Goal: Task Accomplishment & Management: Complete application form

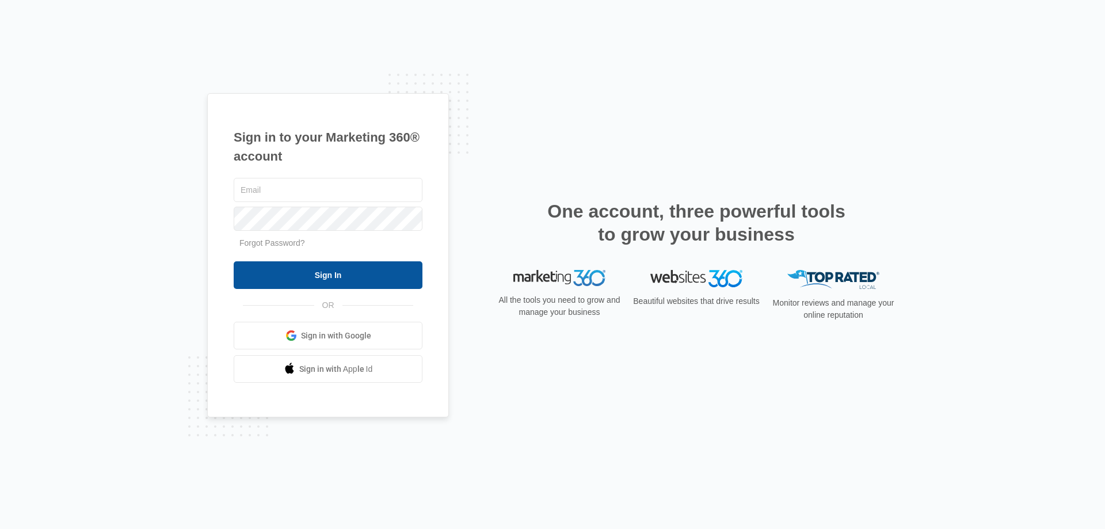
type input "[EMAIL_ADDRESS][DOMAIN_NAME]"
click at [345, 276] on input "Sign In" at bounding box center [328, 275] width 189 height 28
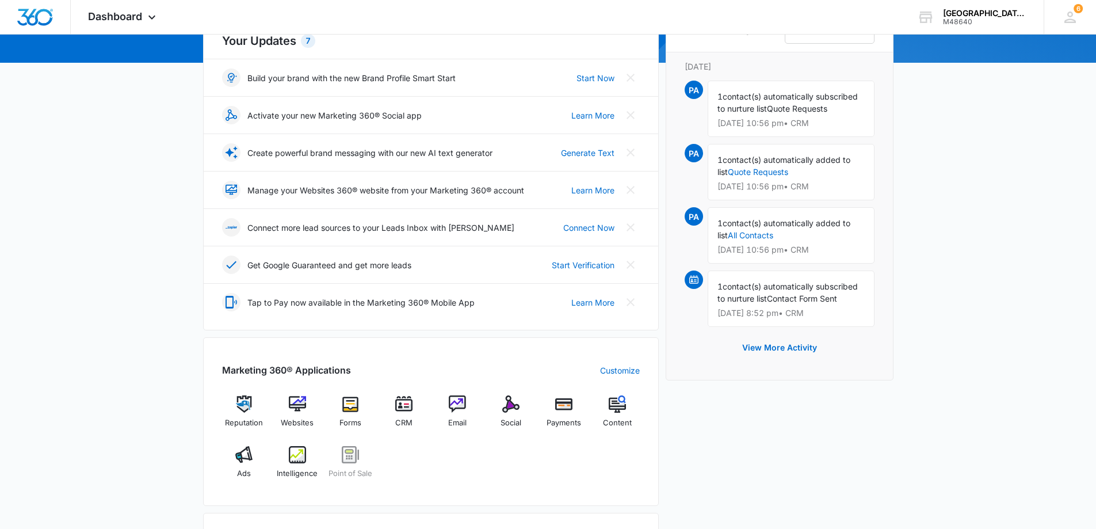
scroll to position [173, 0]
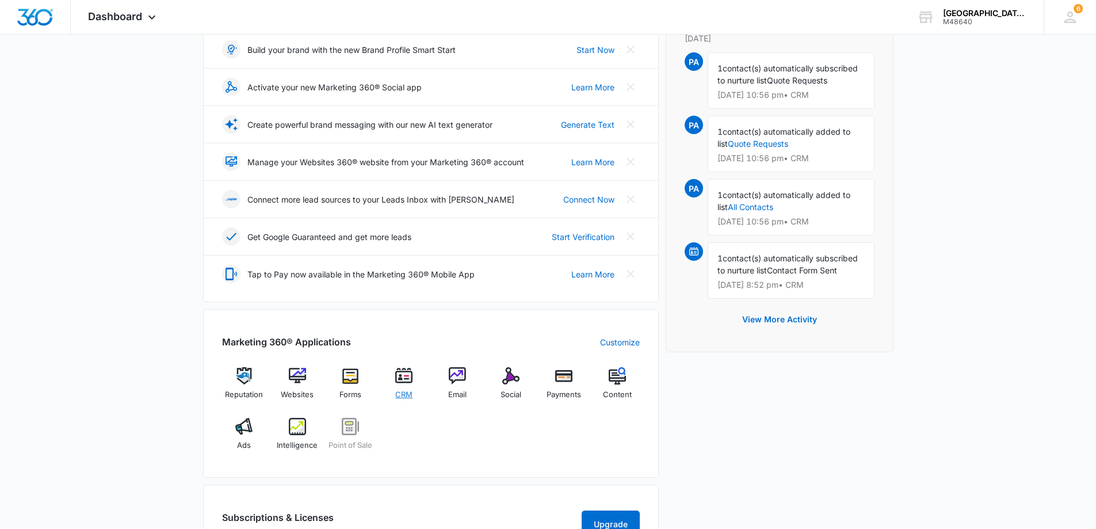
click at [408, 372] on img at bounding box center [403, 375] width 17 height 17
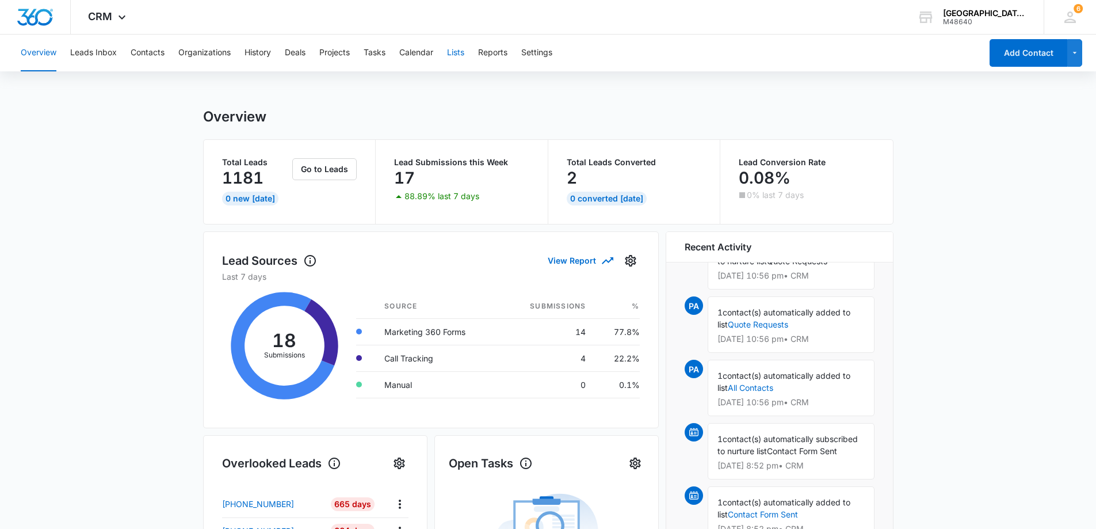
click at [464, 55] on button "Lists" at bounding box center [455, 53] width 17 height 37
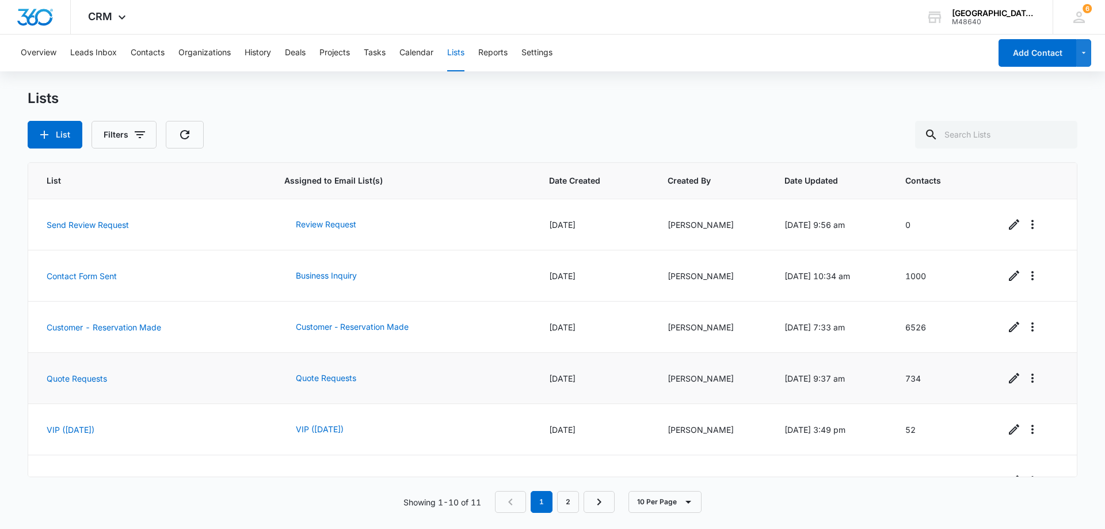
scroll to position [234, 0]
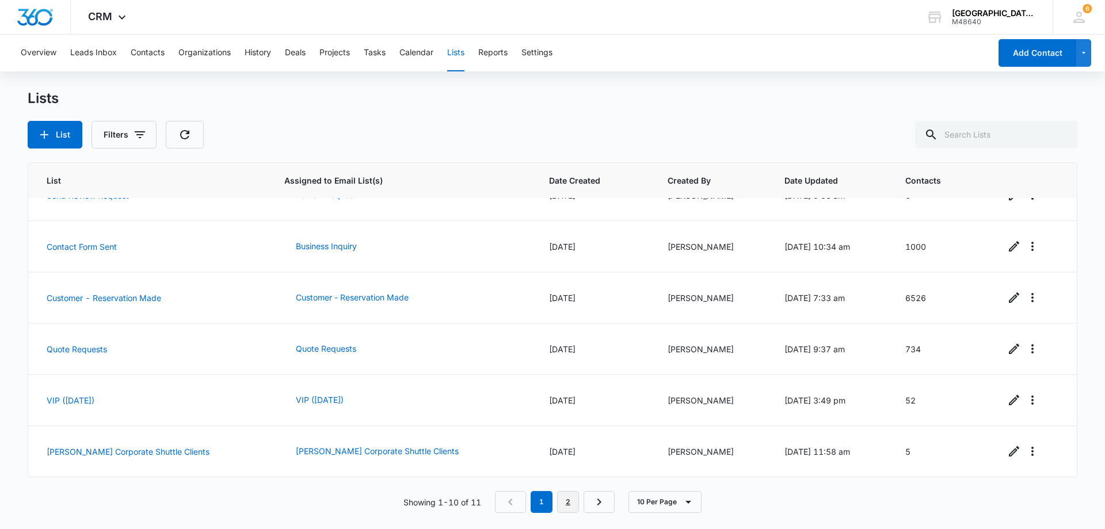
click at [574, 498] on link "2" at bounding box center [568, 502] width 22 height 22
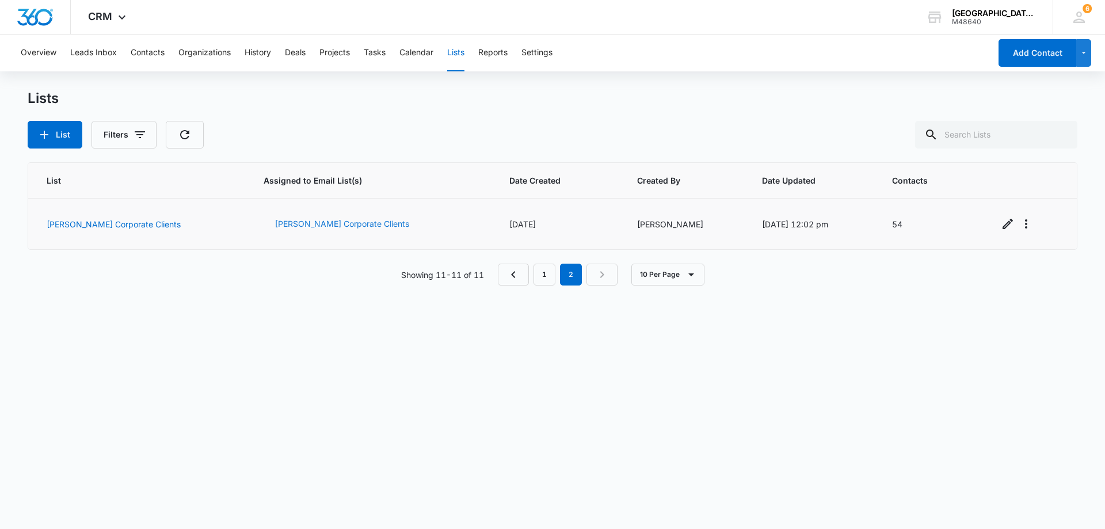
scroll to position [0, 0]
click at [303, 222] on button "[PERSON_NAME] Corporate Clients" at bounding box center [342, 224] width 157 height 28
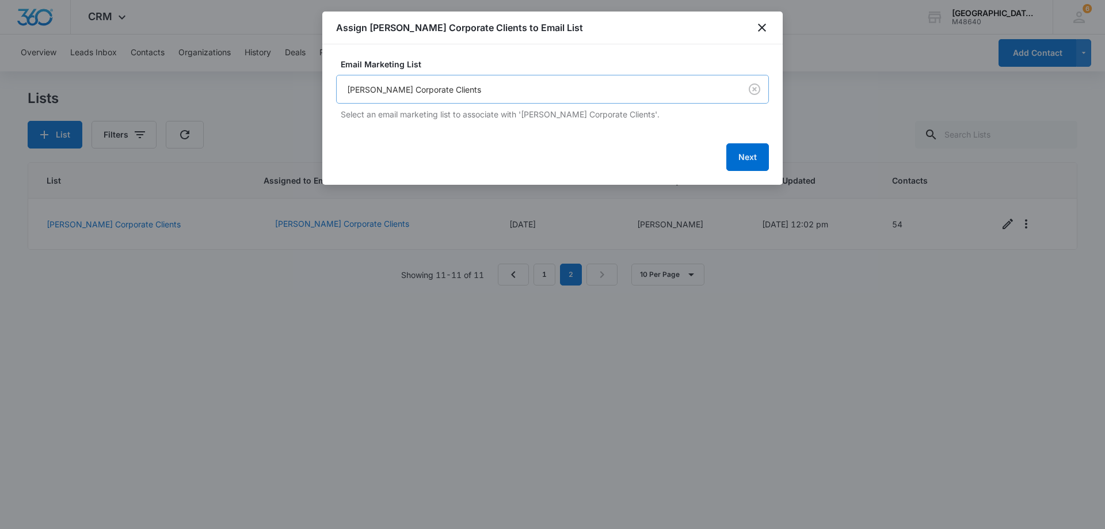
click at [604, 84] on body "CRM Apps Reputation Websites Forms CRM Email Social Payments POS Content Ads In…" at bounding box center [552, 264] width 1105 height 529
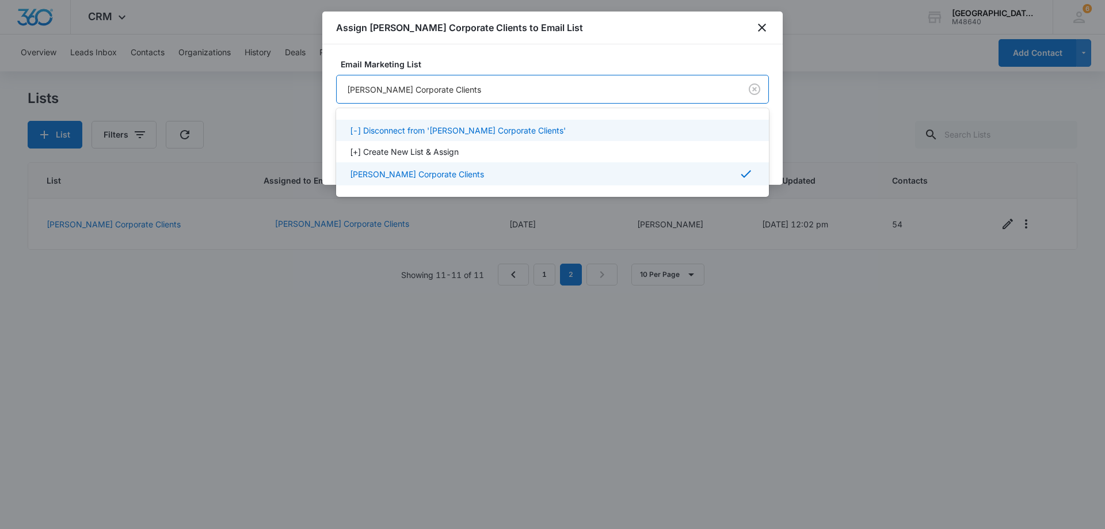
click at [483, 86] on div at bounding box center [552, 264] width 1105 height 529
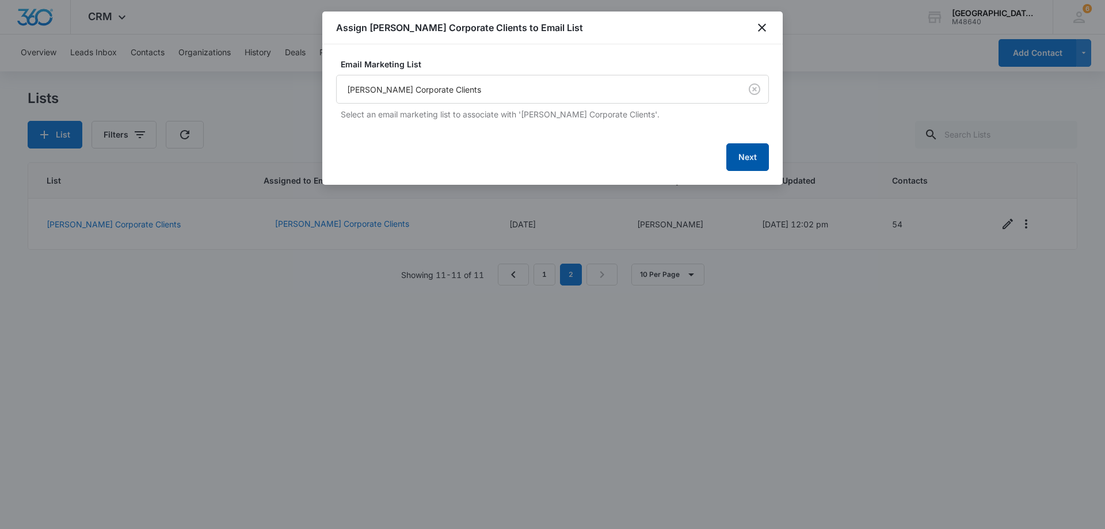
click at [742, 153] on button "Next" at bounding box center [747, 157] width 43 height 28
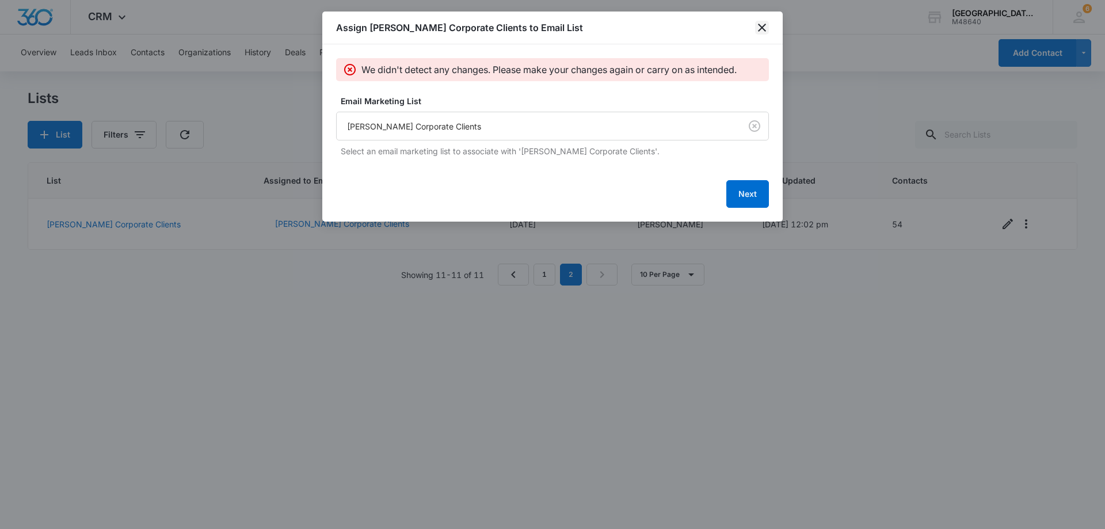
click at [765, 28] on icon "close" at bounding box center [762, 28] width 14 height 14
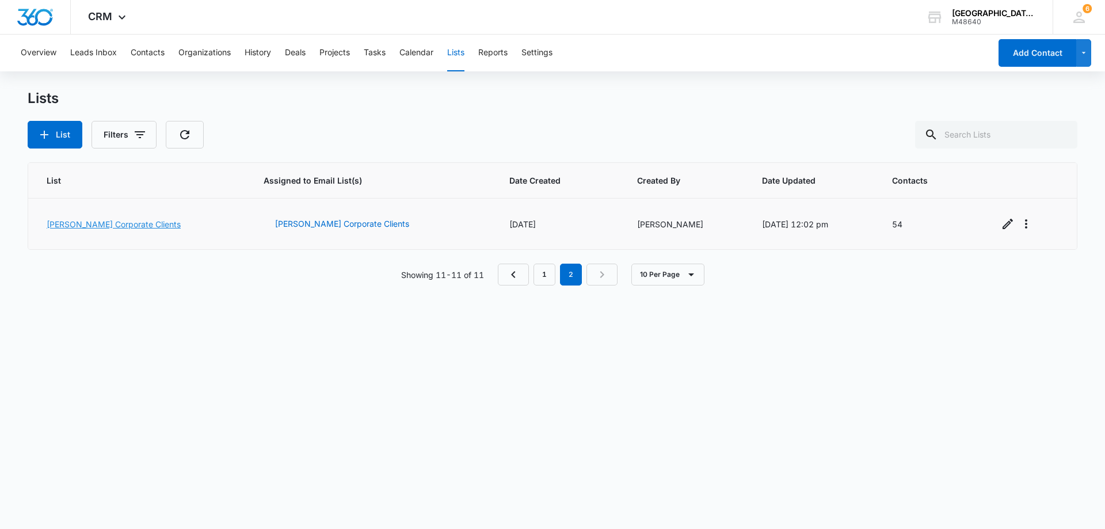
click at [96, 223] on link "[PERSON_NAME] Corporate Clients" at bounding box center [114, 224] width 134 height 10
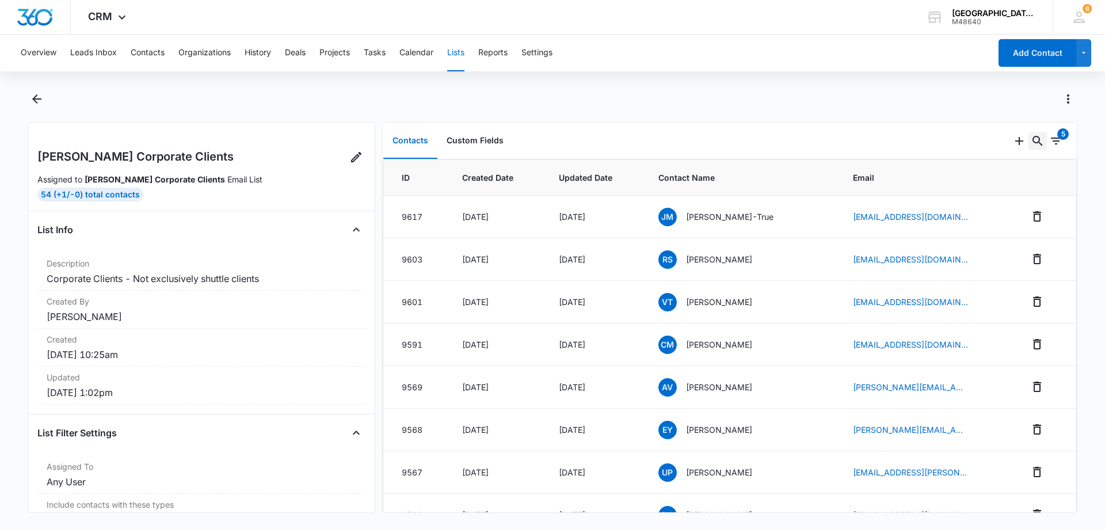
click at [1031, 143] on icon "Search..." at bounding box center [1038, 141] width 14 height 14
click at [984, 174] on input "text" at bounding box center [951, 179] width 162 height 28
type input "karthik"
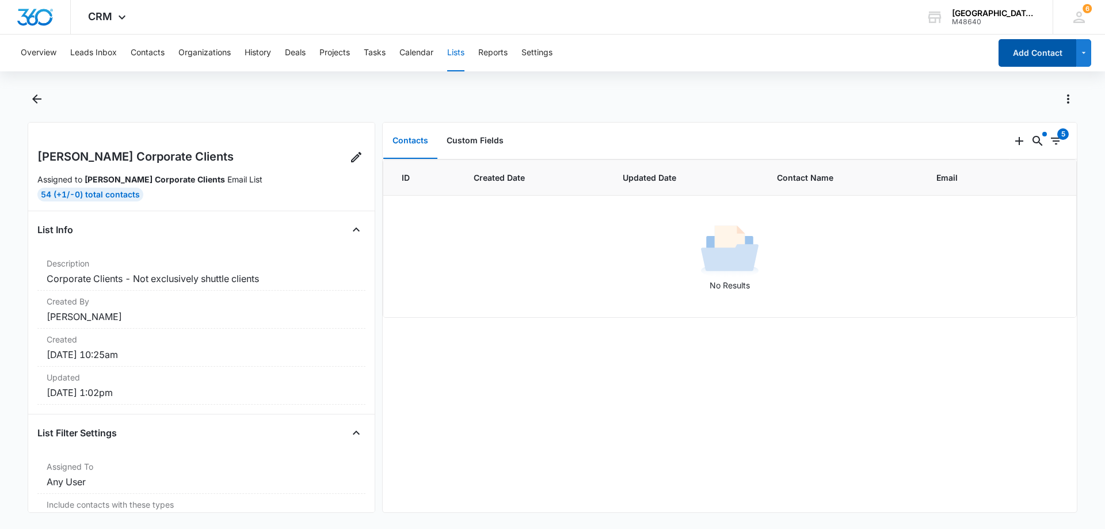
click at [1037, 59] on button "Add Contact" at bounding box center [1038, 53] width 78 height 28
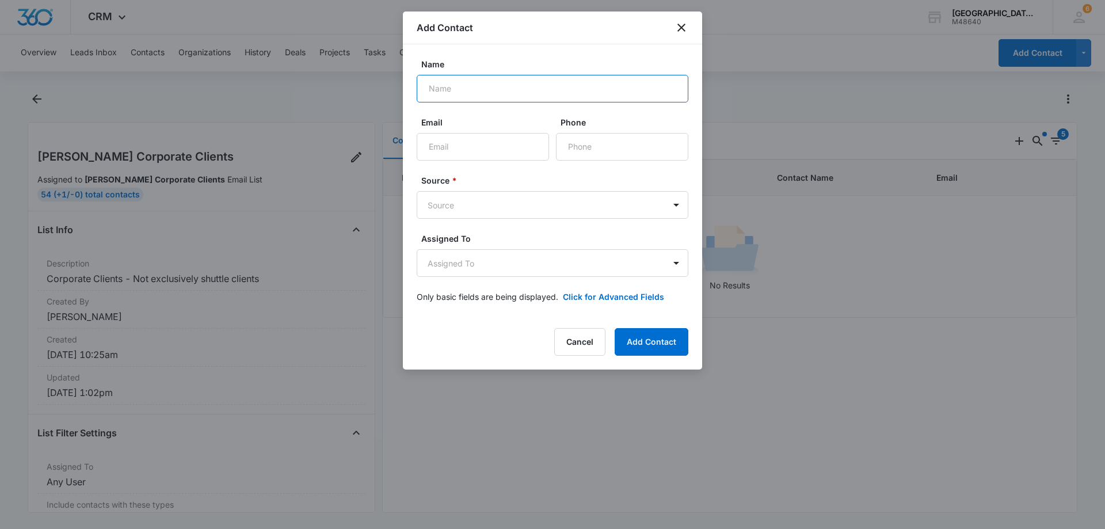
click at [545, 101] on input "Name" at bounding box center [553, 89] width 272 height 28
drag, startPoint x: 482, startPoint y: 86, endPoint x: 315, endPoint y: 86, distance: 167.5
click at [315, 86] on body "CRM Apps Reputation Websites Forms CRM Email Social Payments POS Content Ads In…" at bounding box center [552, 264] width 1105 height 529
paste input "araju"
type input "Karthik Sinaraju"
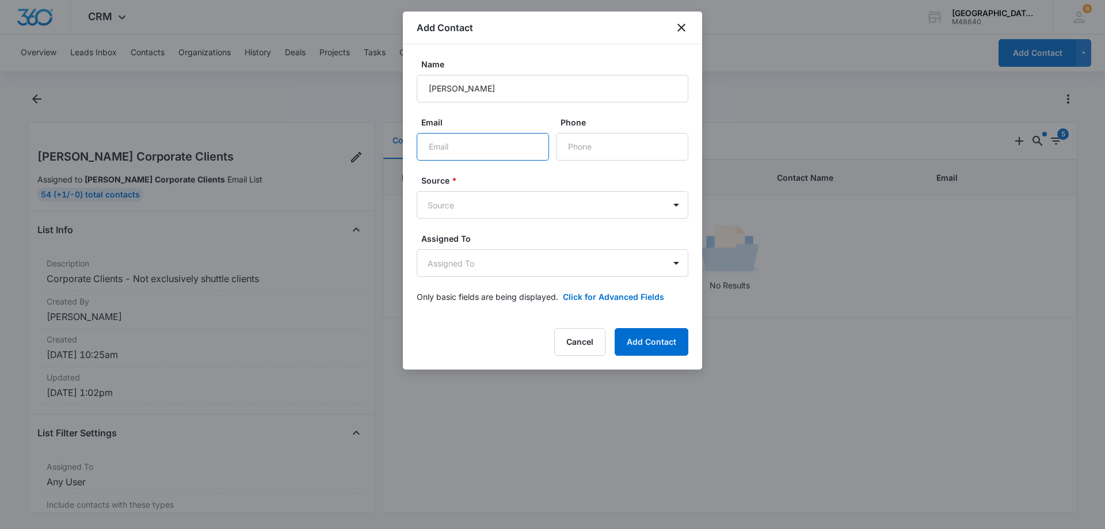
click at [433, 145] on input "Email" at bounding box center [483, 147] width 132 height 28
click at [1040, 277] on div at bounding box center [552, 264] width 1105 height 529
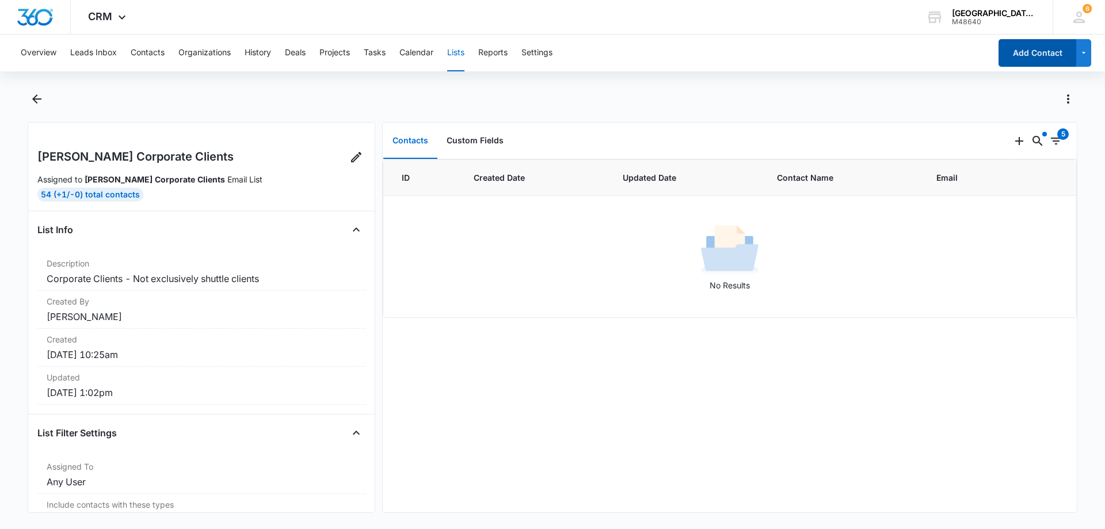
click at [1012, 58] on button "Add Contact" at bounding box center [1038, 53] width 78 height 28
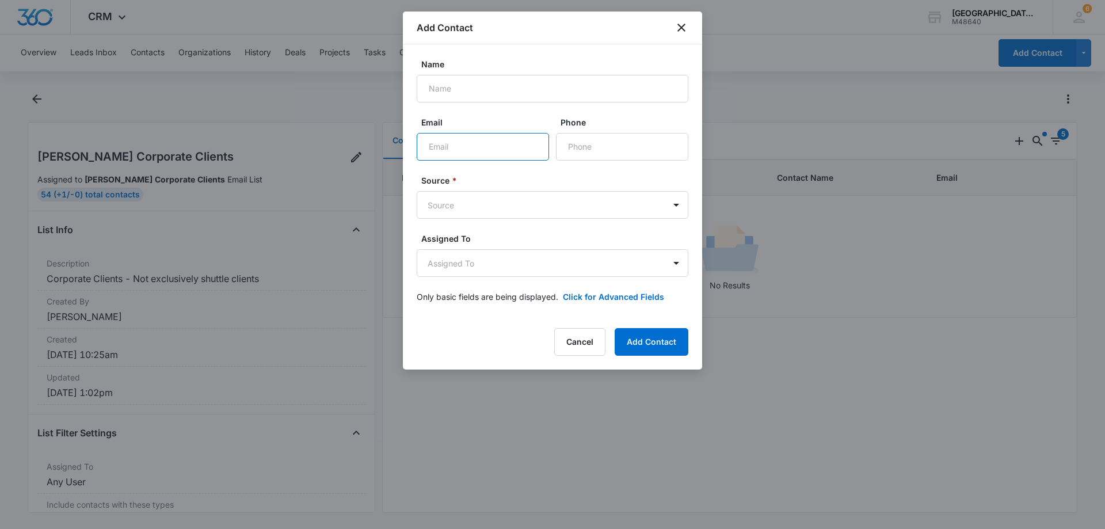
click at [492, 152] on input "Email" at bounding box center [483, 147] width 132 height 28
paste input "ksingaraju21@gmail.com"
type input "ksingaraju21@gmail.com"
click at [483, 96] on input "Name" at bounding box center [553, 89] width 272 height 28
paste input "Karthik Sinaraju"
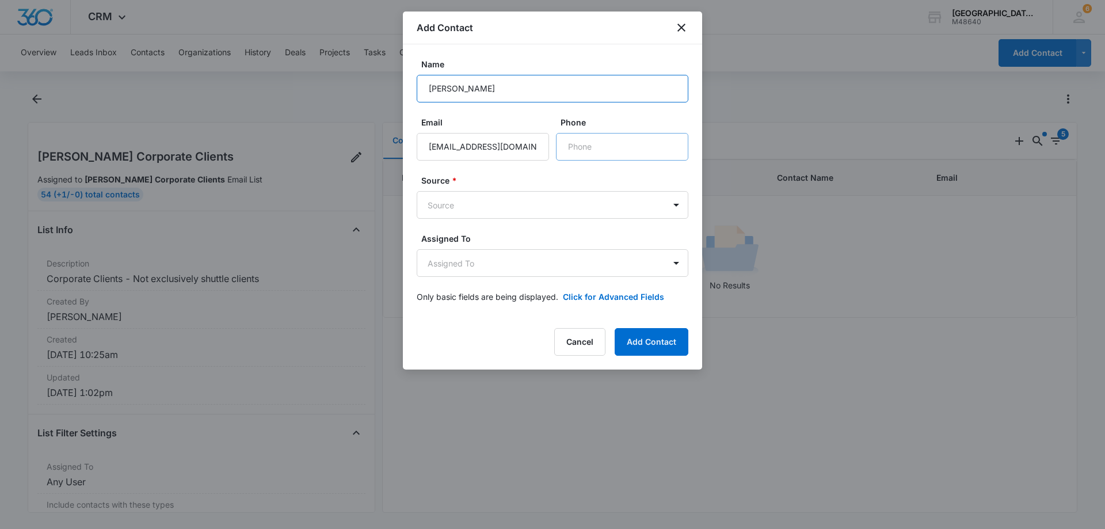
type input "Karthik Sinaraju"
click at [573, 145] on input "Phone" at bounding box center [622, 147] width 132 height 28
click at [592, 140] on input "Phone" at bounding box center [622, 147] width 132 height 28
paste input "(925) 989-9853"
type input "(925) 989-9853"
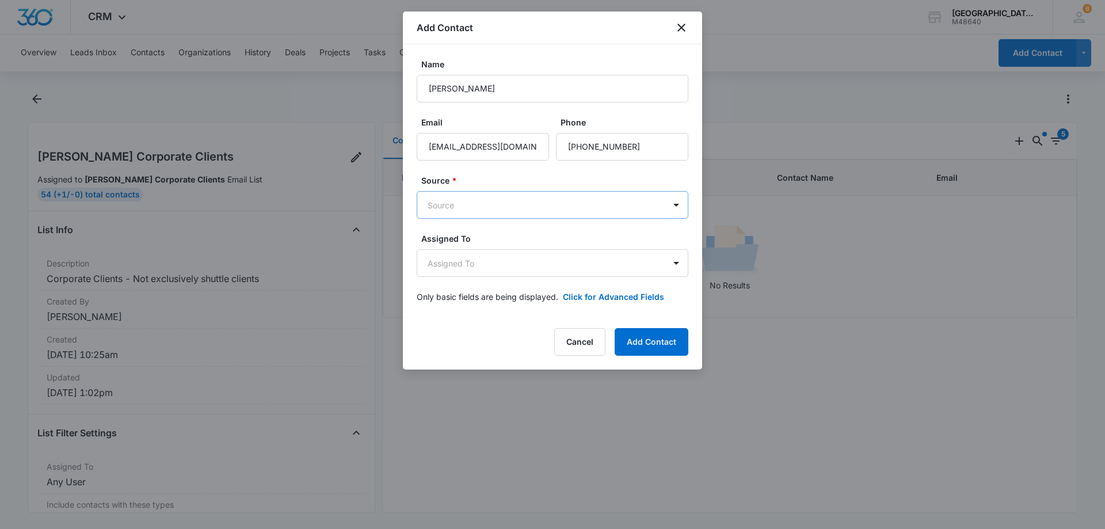
click at [473, 211] on body "CRM Apps Reputation Websites Forms CRM Email Social Payments POS Content Ads In…" at bounding box center [552, 264] width 1105 height 529
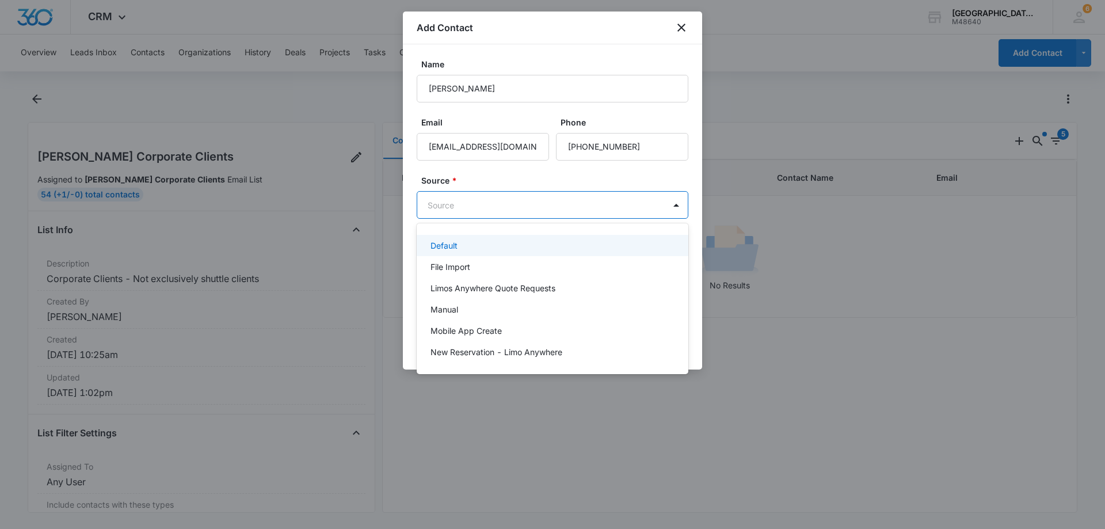
click at [555, 167] on div at bounding box center [552, 264] width 1105 height 529
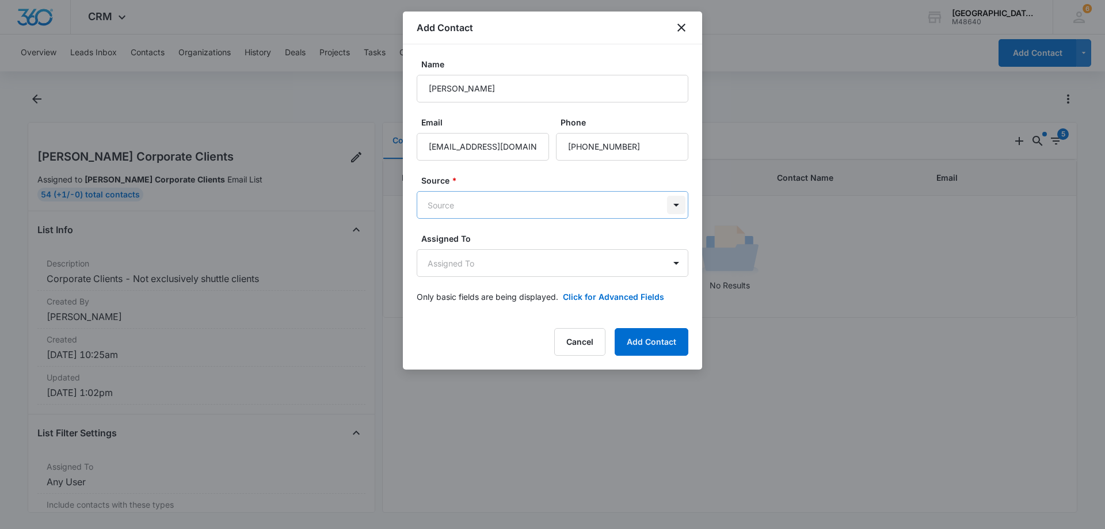
click at [674, 205] on body "CRM Apps Reputation Websites Forms CRM Email Social Payments POS Content Ads In…" at bounding box center [552, 264] width 1105 height 529
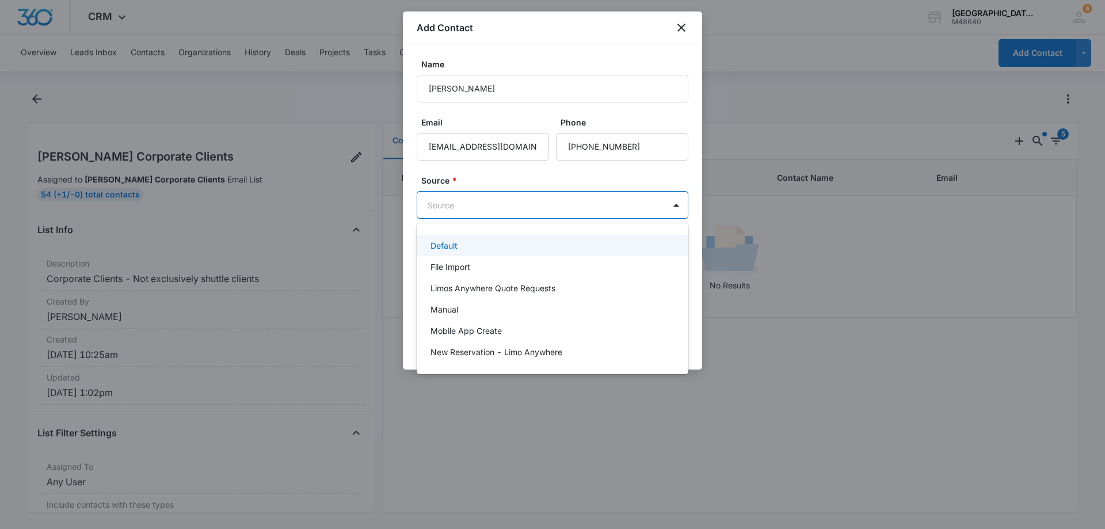
click at [657, 172] on div at bounding box center [552, 264] width 1105 height 529
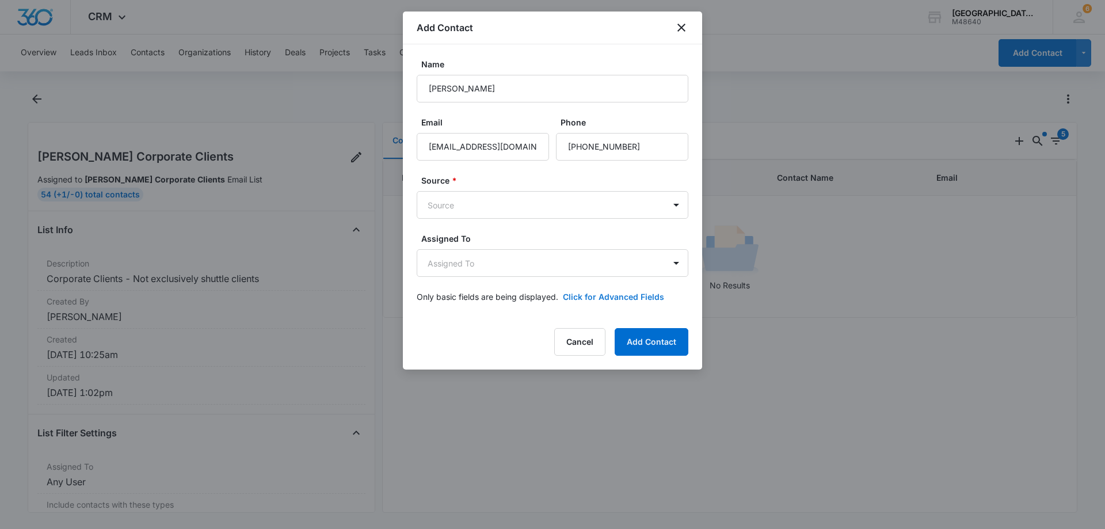
click at [643, 294] on button "Click for Advanced Fields" at bounding box center [613, 297] width 101 height 12
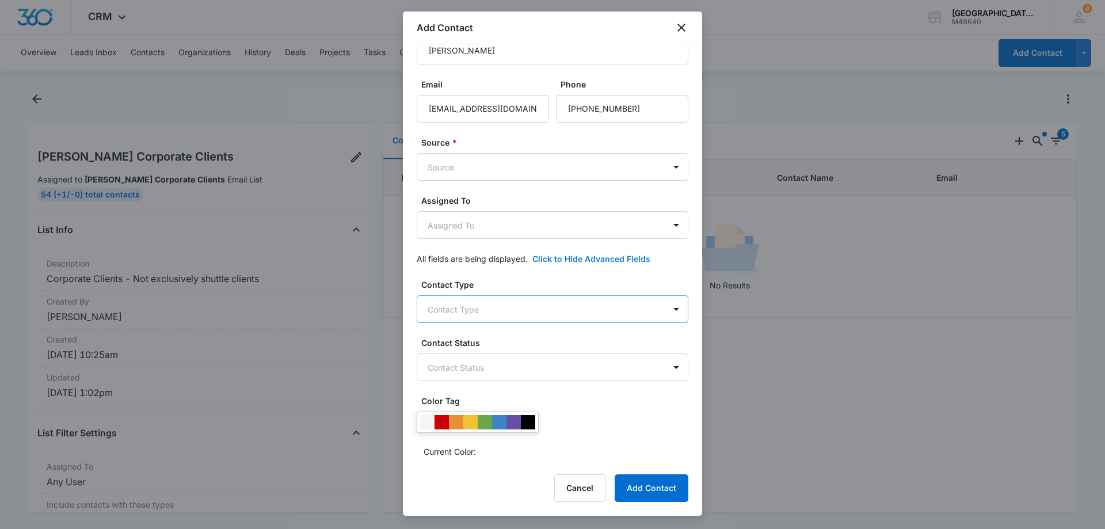
scroll to position [115, 0]
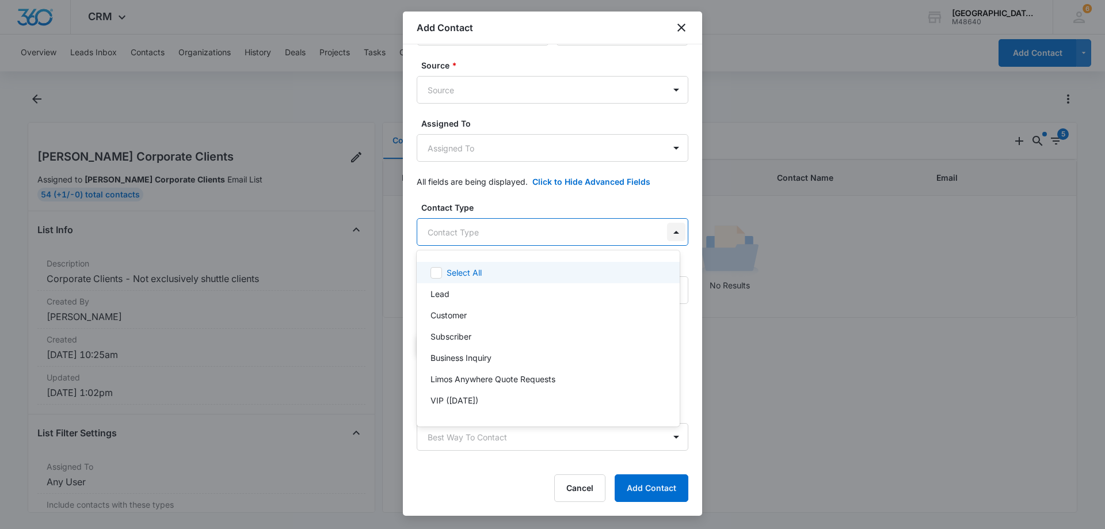
click at [669, 231] on body "CRM Apps Reputation Websites Forms CRM Email Social Payments POS Content Ads In…" at bounding box center [552, 264] width 1105 height 529
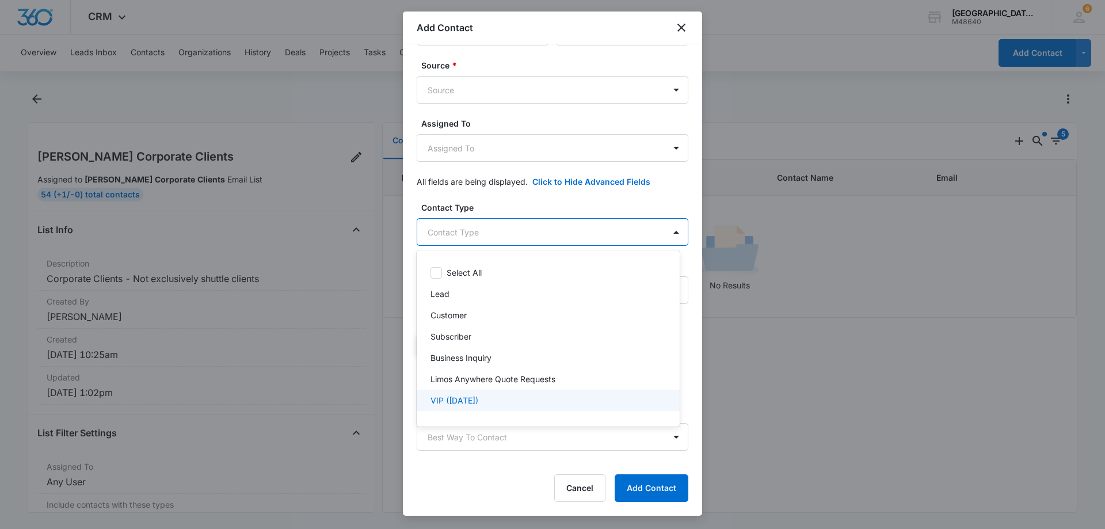
scroll to position [60, 0]
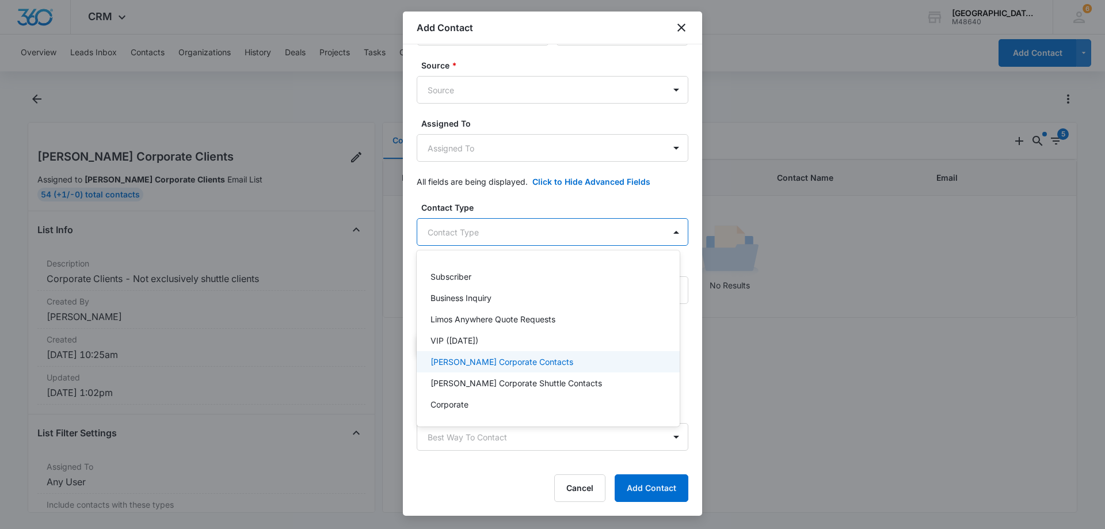
click at [500, 357] on p "Kimberly Corporate Contacts" at bounding box center [502, 362] width 143 height 12
click at [667, 147] on div at bounding box center [552, 264] width 1105 height 529
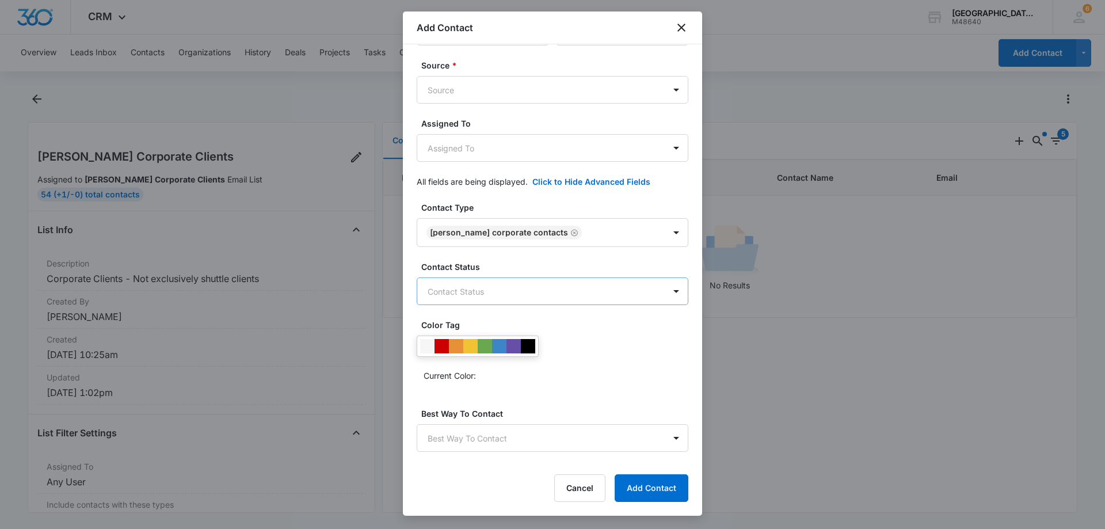
click at [469, 296] on body "CRM Apps Reputation Websites Forms CRM Email Social Payments POS Content Ads In…" at bounding box center [552, 264] width 1105 height 529
click at [449, 353] on div "Lead" at bounding box center [547, 353] width 233 height 12
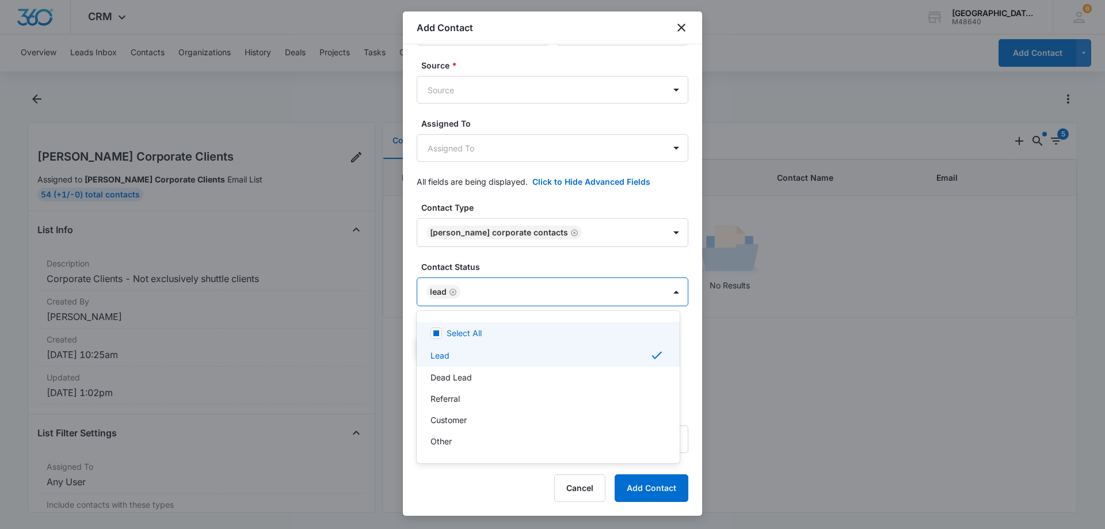
click at [643, 196] on div at bounding box center [552, 264] width 1105 height 529
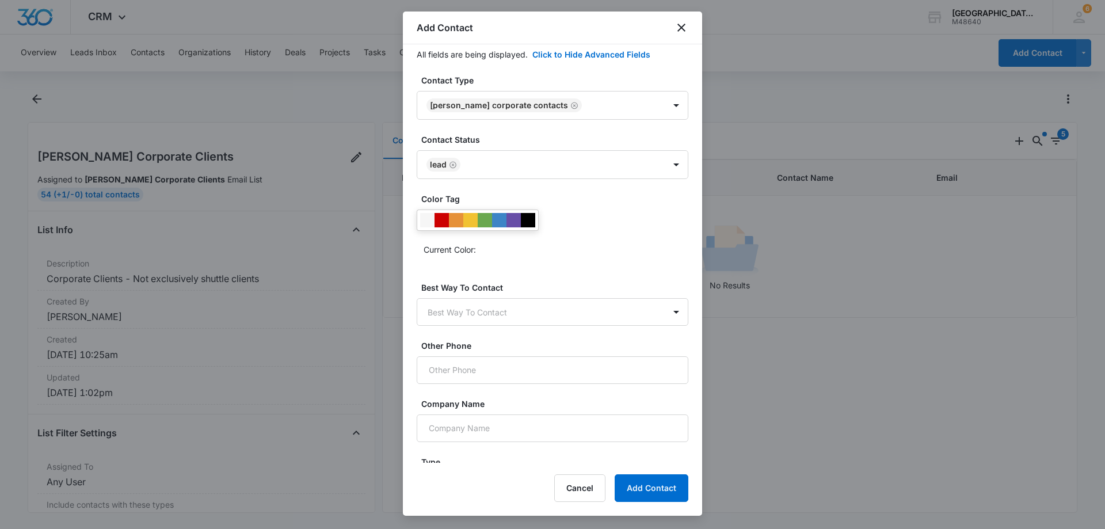
scroll to position [288, 0]
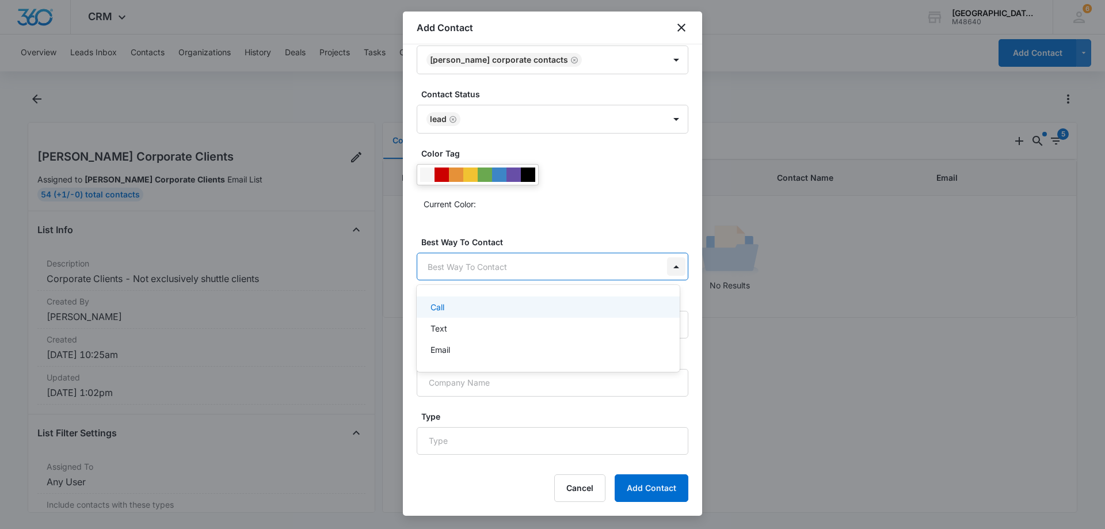
click at [665, 262] on body "CRM Apps Reputation Websites Forms CRM Email Social Payments POS Content Ads In…" at bounding box center [552, 264] width 1105 height 529
click at [448, 307] on div "Call" at bounding box center [547, 307] width 233 height 12
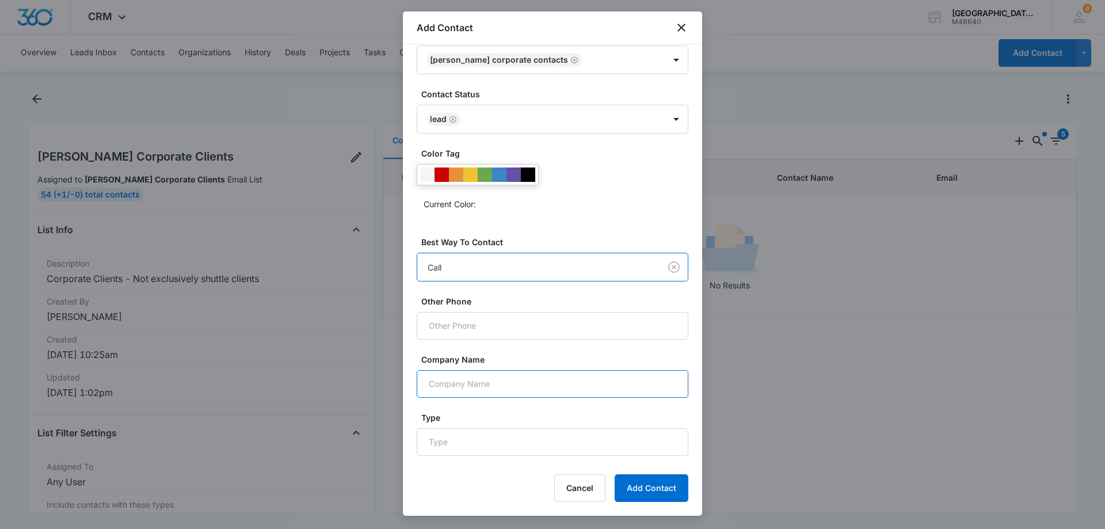
click at [458, 376] on input "Company Name" at bounding box center [553, 384] width 272 height 28
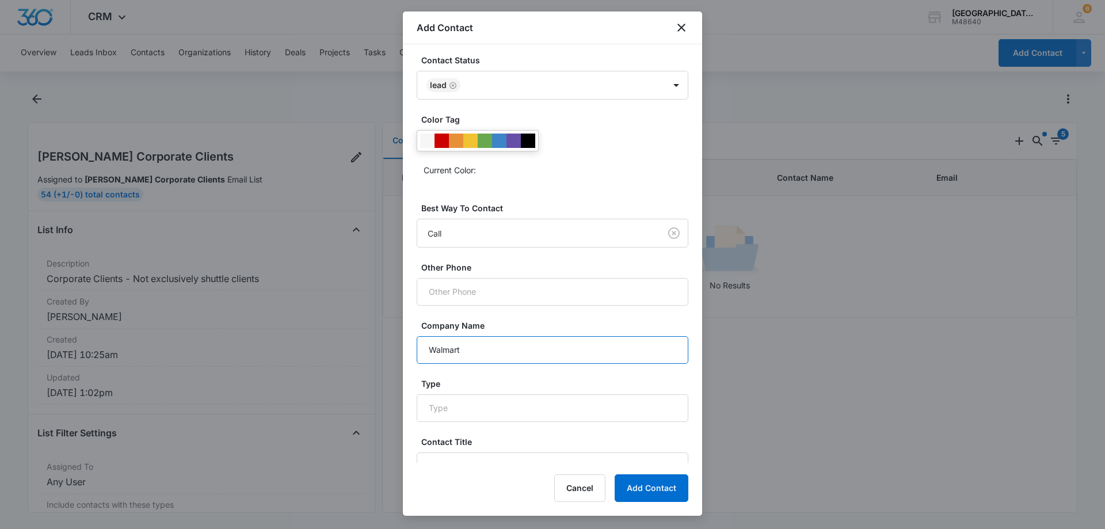
scroll to position [339, 0]
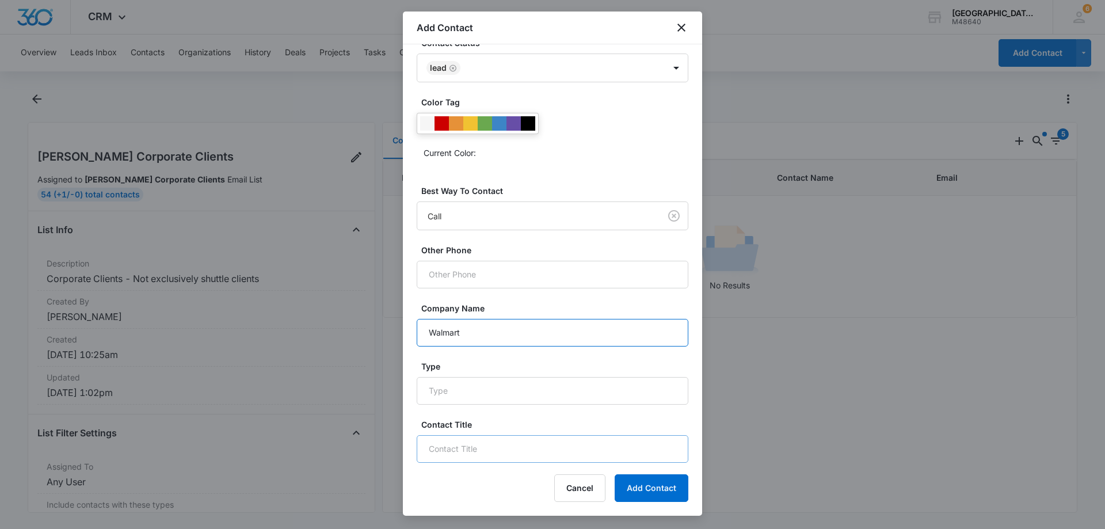
type input "Walmart"
click at [481, 447] on input "Contact Title" at bounding box center [553, 449] width 272 height 28
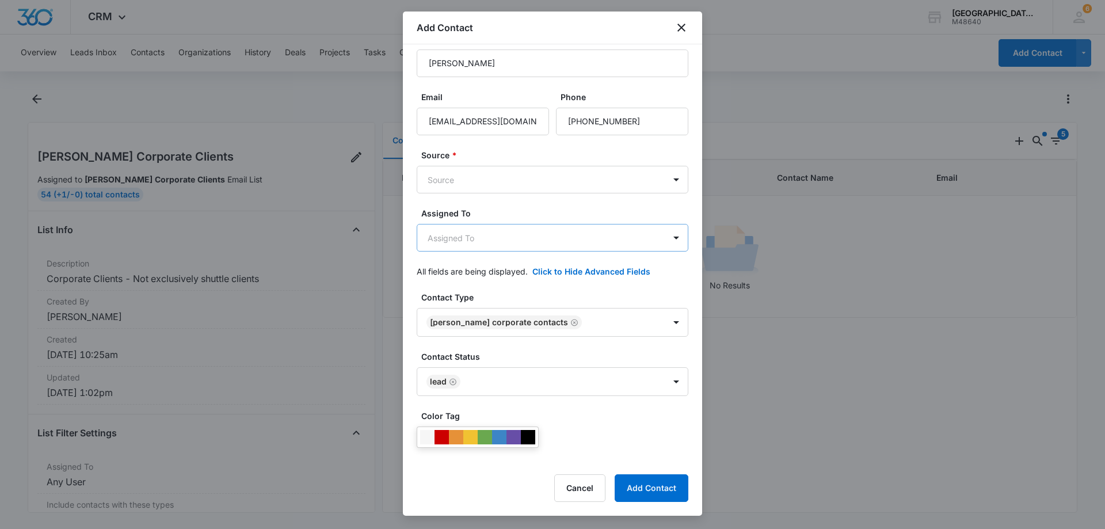
scroll to position [0, 0]
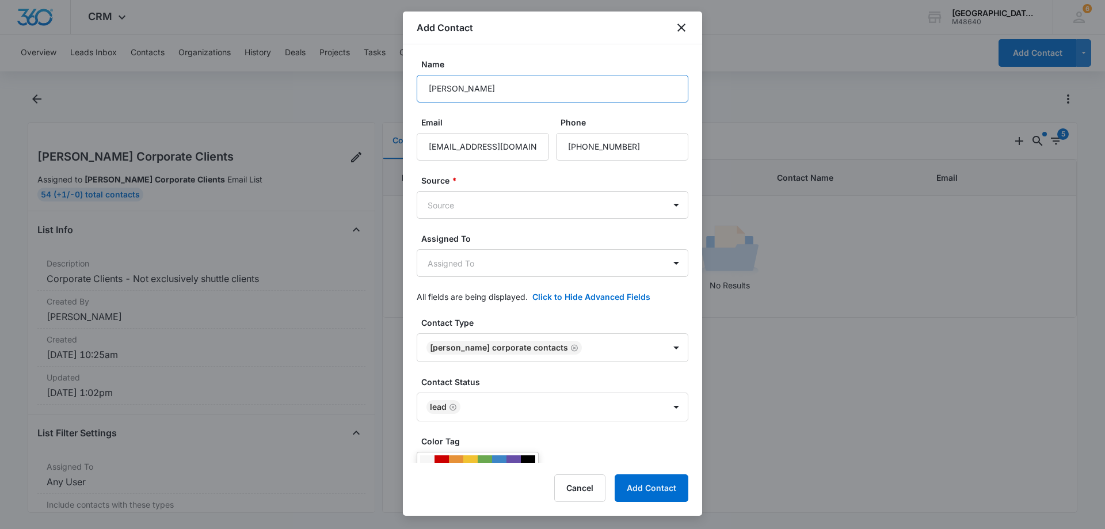
drag, startPoint x: 522, startPoint y: 96, endPoint x: 334, endPoint y: 97, distance: 188.2
click at [338, 100] on body "CRM Apps Reputation Websites Forms CRM Email Social Payments POS Content Ads In…" at bounding box center [552, 264] width 1105 height 529
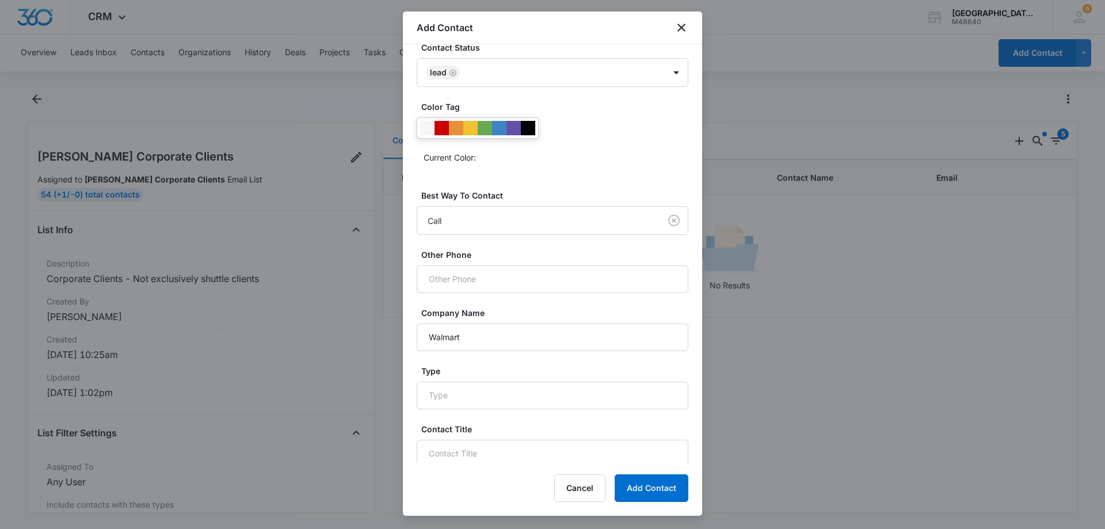
scroll to position [339, 0]
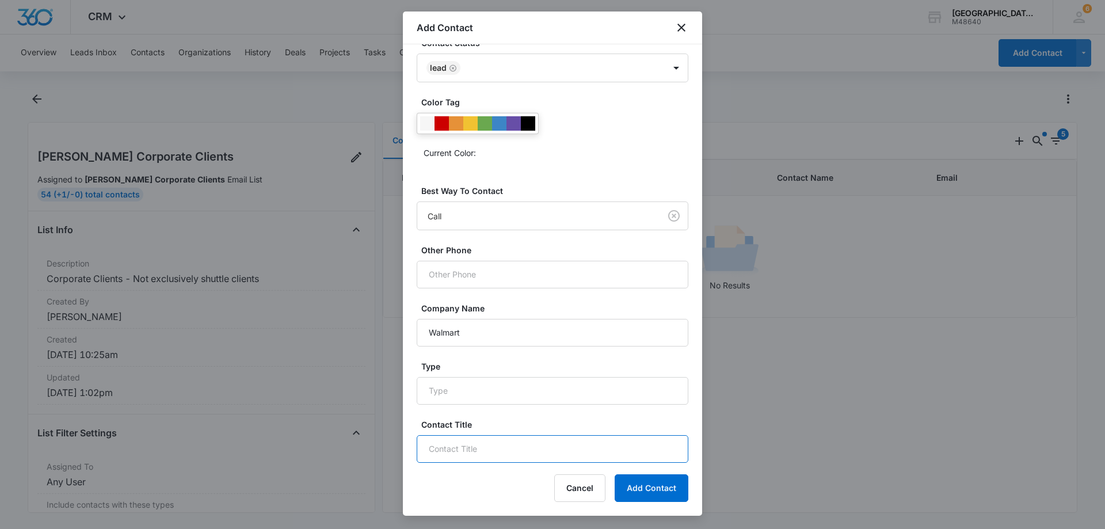
click at [454, 442] on input "Contact Title" at bounding box center [553, 449] width 272 height 28
paste input "Senior Director, Global Technology Procurement"
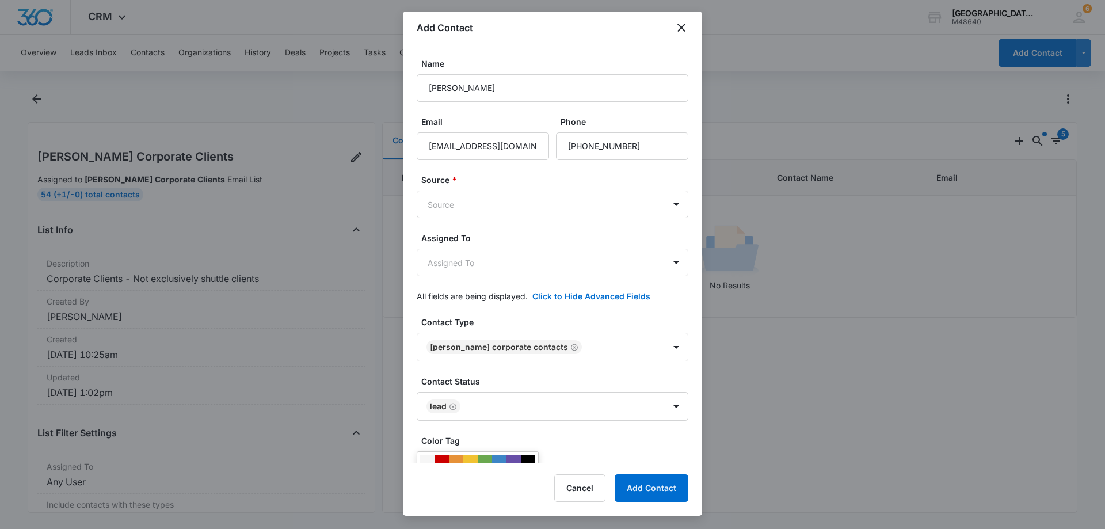
scroll to position [0, 0]
type input "Senior Director, Global Technology Procurement"
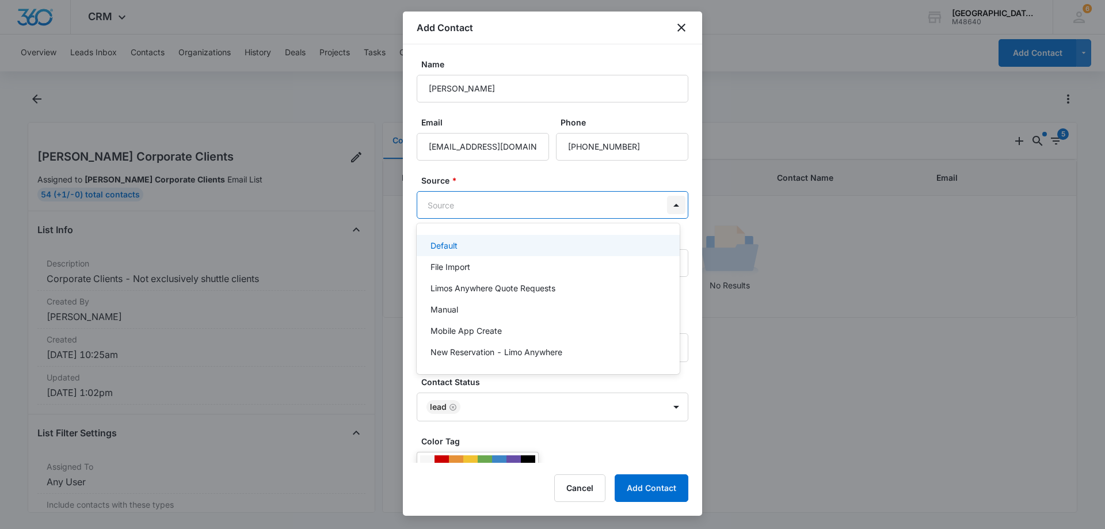
click at [663, 208] on body "CRM Apps Reputation Websites Forms CRM Email Social Payments POS Content Ads In…" at bounding box center [552, 264] width 1105 height 529
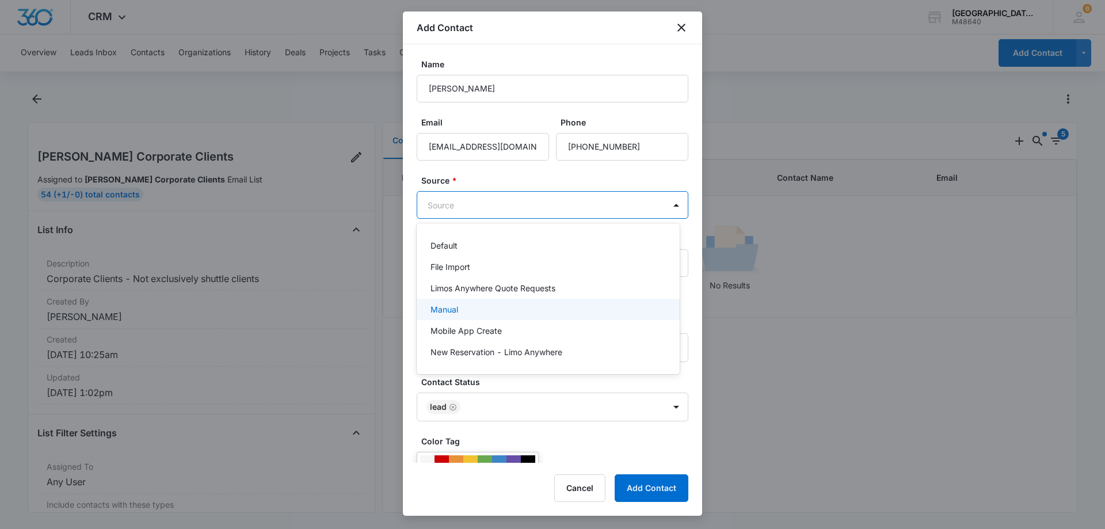
click at [466, 306] on div "Manual" at bounding box center [547, 309] width 233 height 12
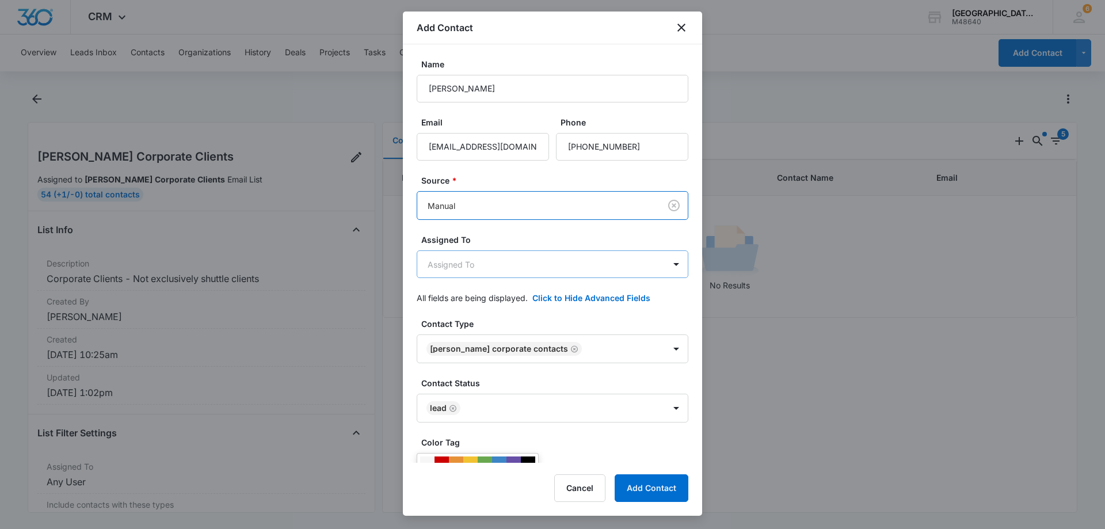
click at [599, 270] on body "CRM Apps Reputation Websites Forms CRM Email Social Payments POS Content Ads In…" at bounding box center [552, 264] width 1105 height 529
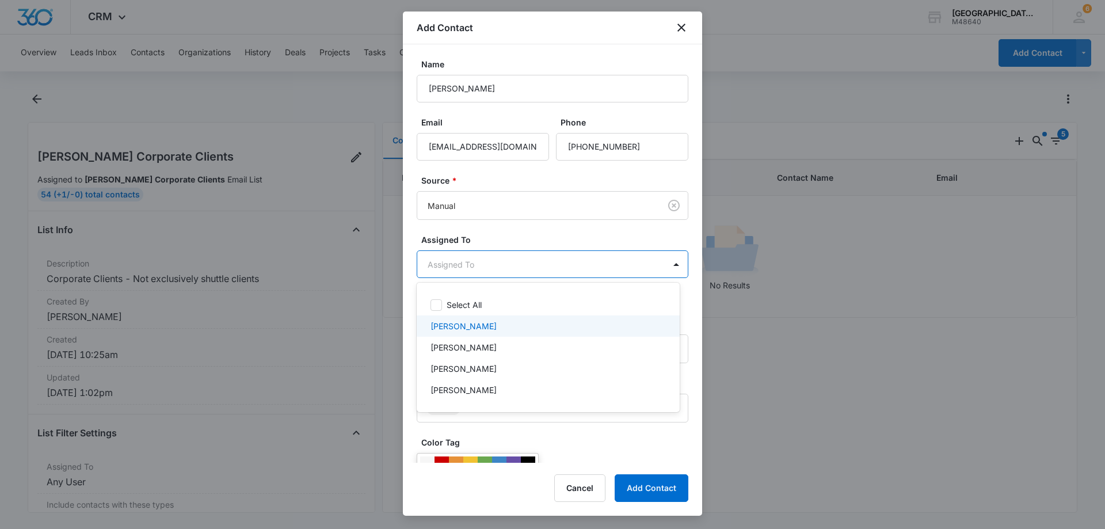
click at [460, 323] on p "[PERSON_NAME]" at bounding box center [464, 326] width 66 height 12
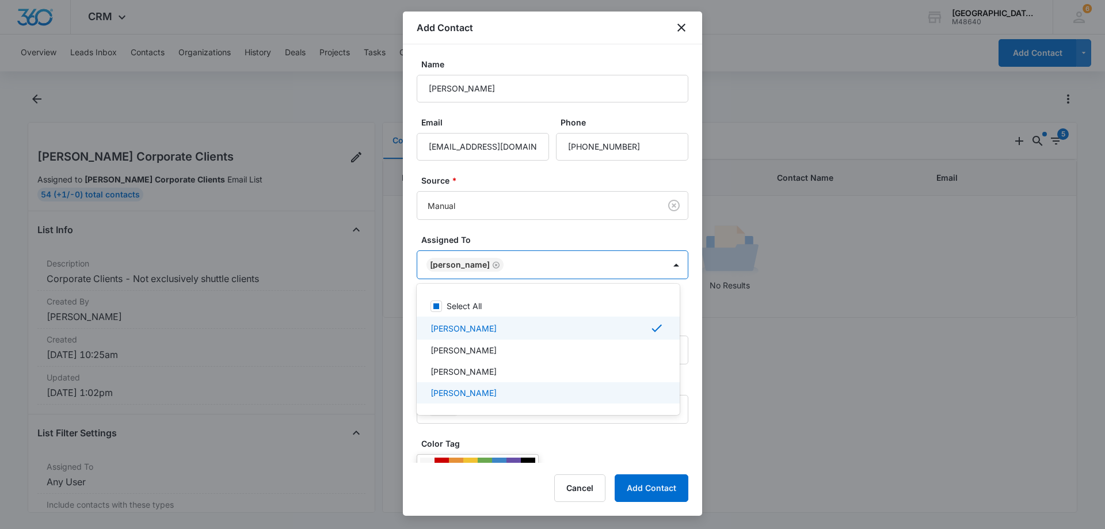
click at [639, 487] on div at bounding box center [552, 264] width 1105 height 529
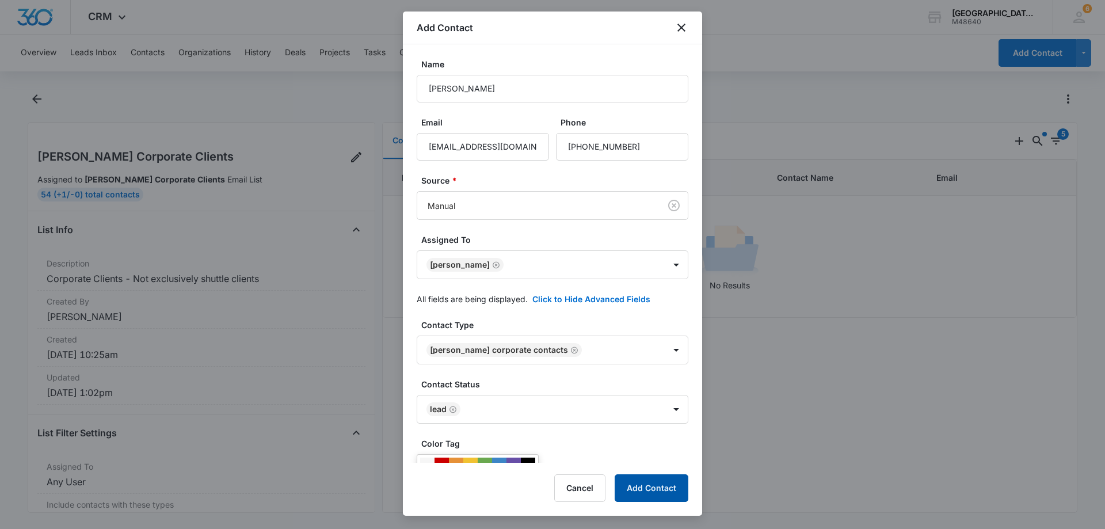
click at [653, 483] on button "Add Contact" at bounding box center [652, 488] width 74 height 28
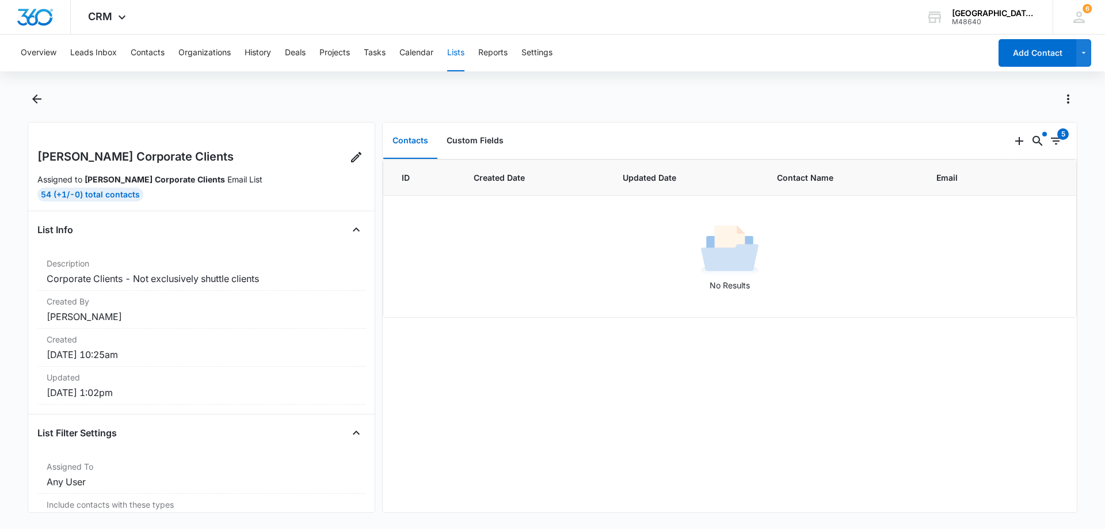
click at [762, 112] on div at bounding box center [553, 106] width 1050 height 32
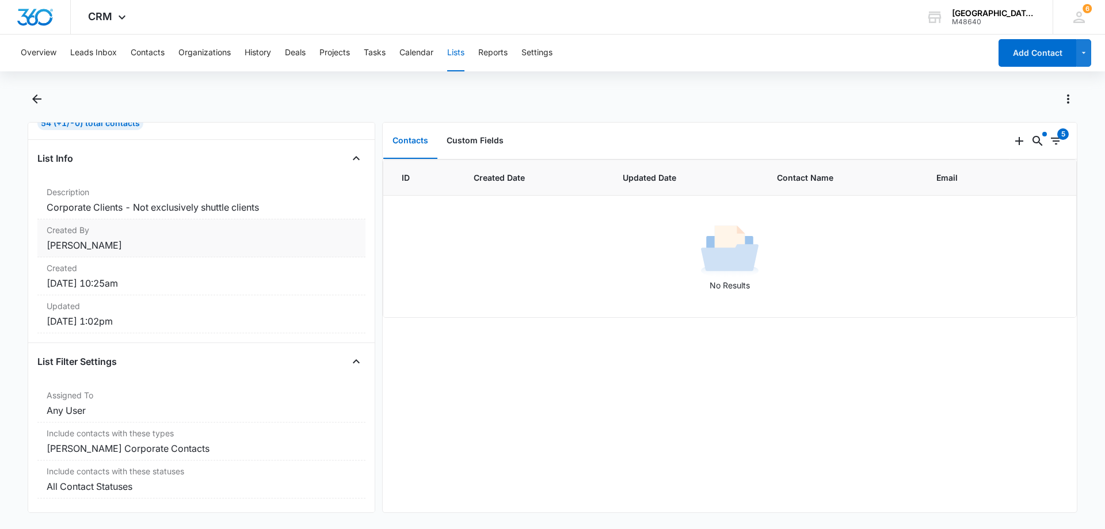
scroll to position [80, 0]
click at [86, 200] on dd "Corporate Clients - Not exclusively shuttle clients" at bounding box center [202, 207] width 310 height 14
